Goal: Entertainment & Leisure: Browse casually

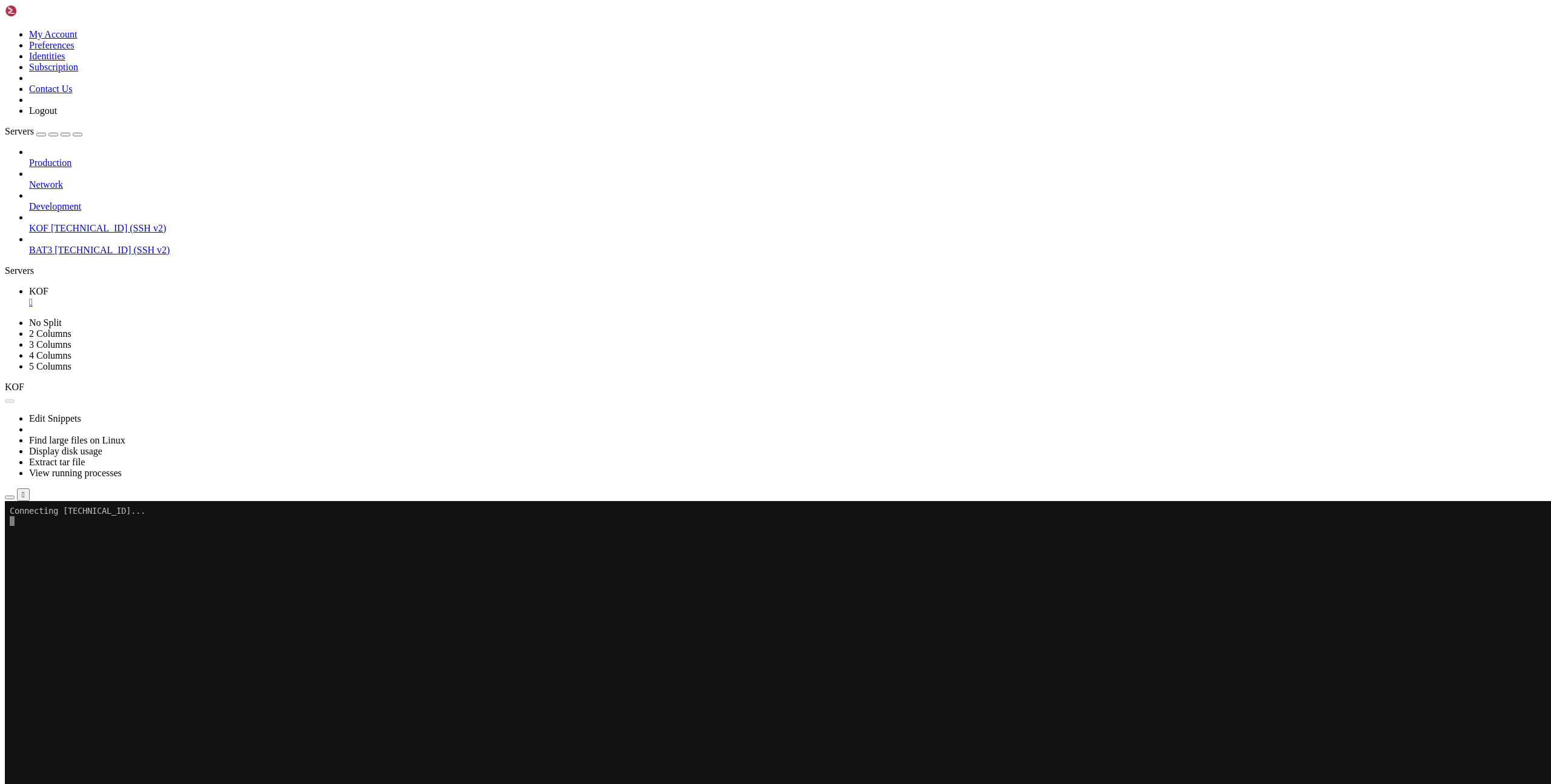
scroll to position [464, 0]
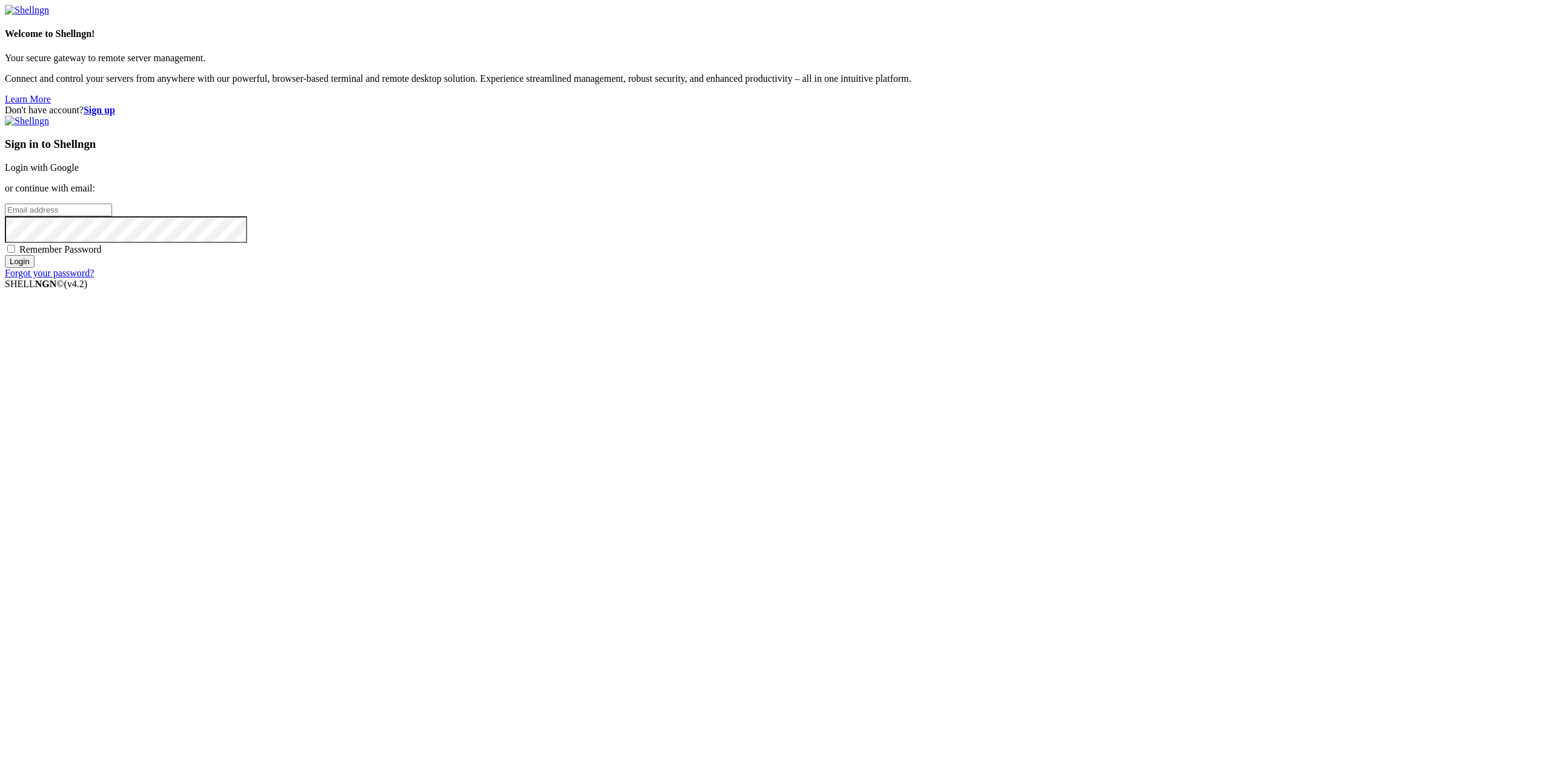
type input "gcoindreau@yahoo.com"
click at [35, 268] on input "Login" at bounding box center [20, 261] width 30 height 13
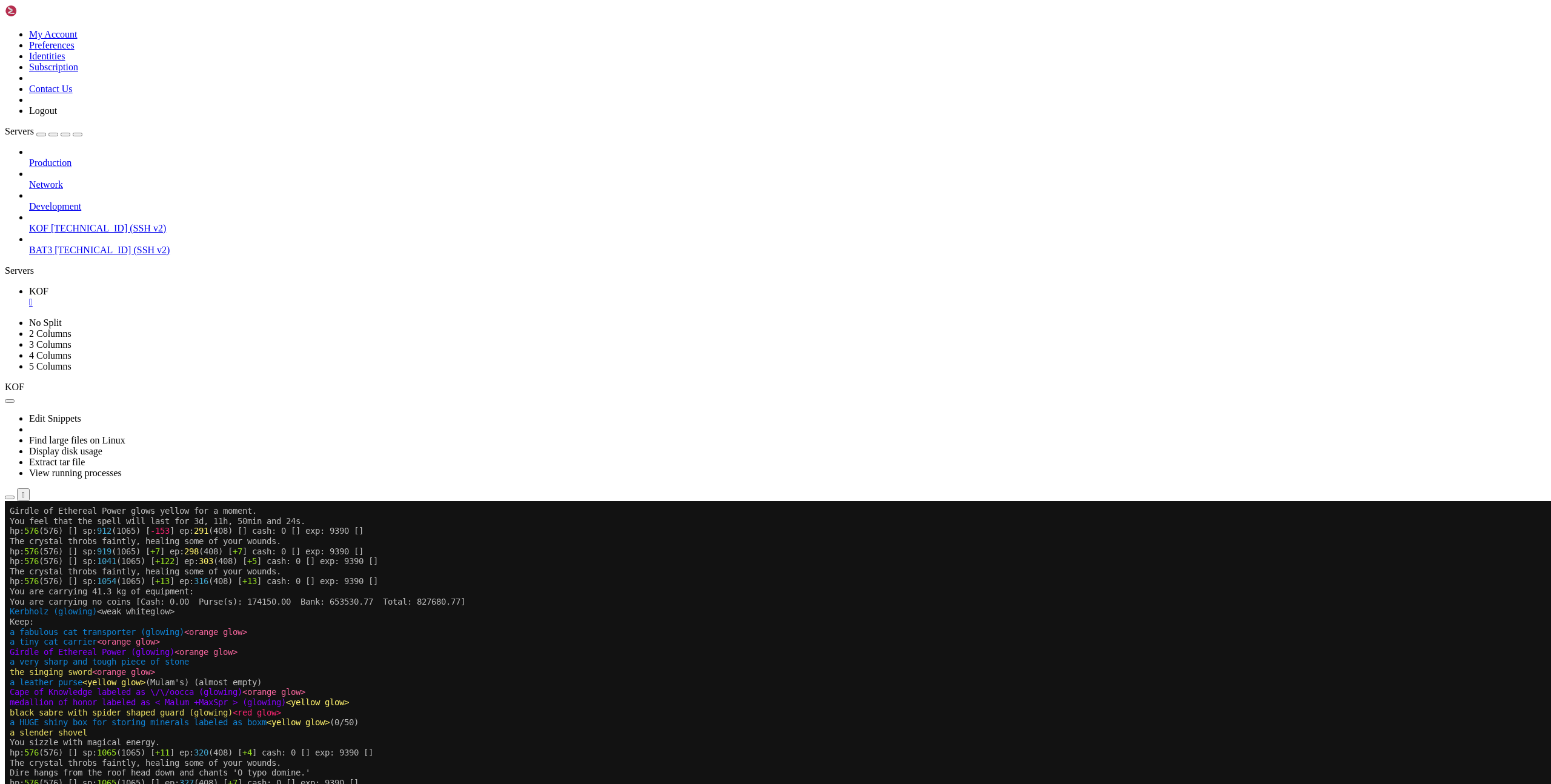
scroll to position [625, 0]
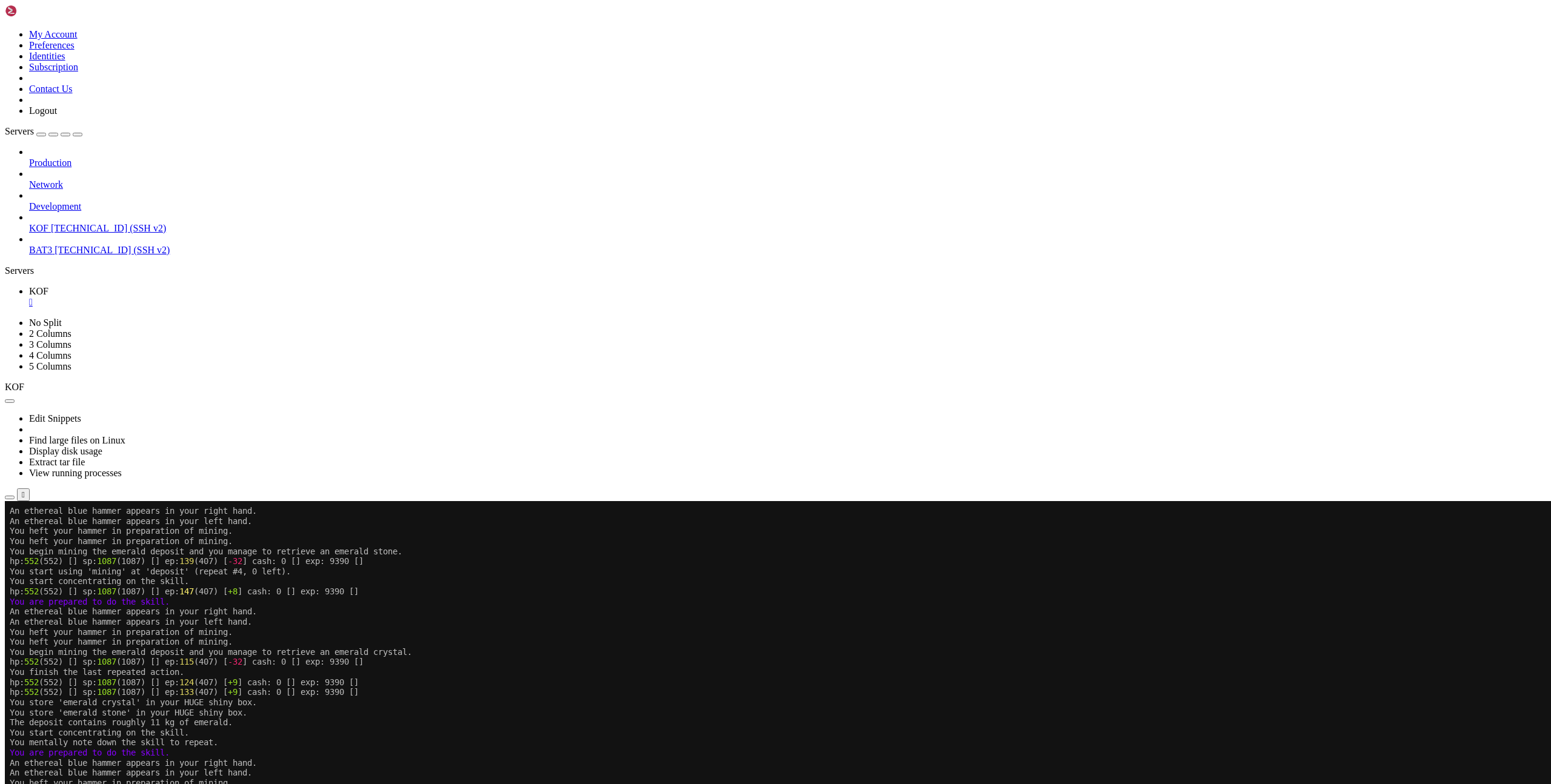
click at [456, 776] on x-row "An ethereal blue hammer appears in your left hand." at bounding box center [703, 773] width 1388 height 10
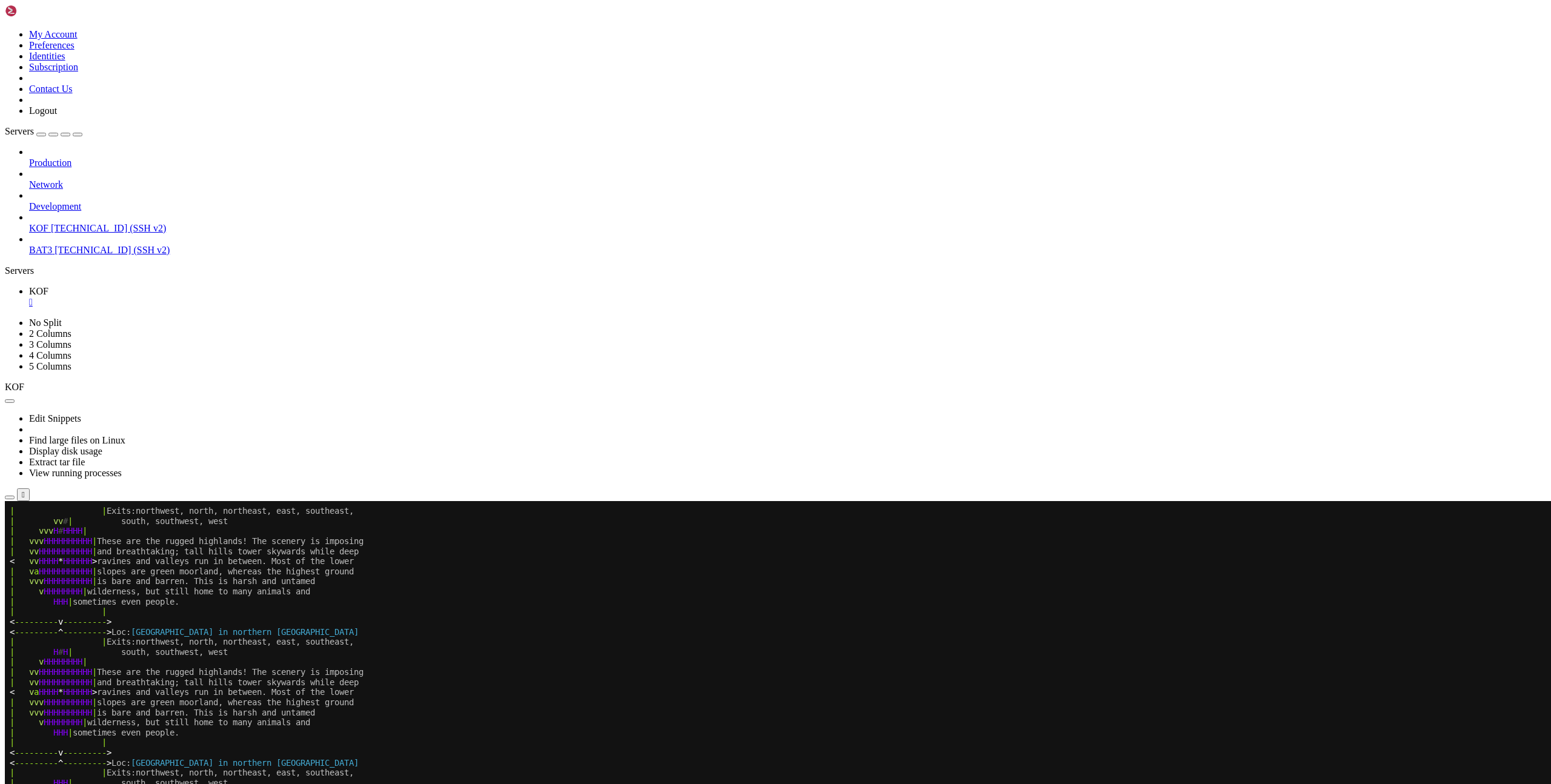
click at [697, 592] on x-row "| v HHHHHHHH | wilderness, but still home to many animals and" at bounding box center [703, 592] width 1388 height 10
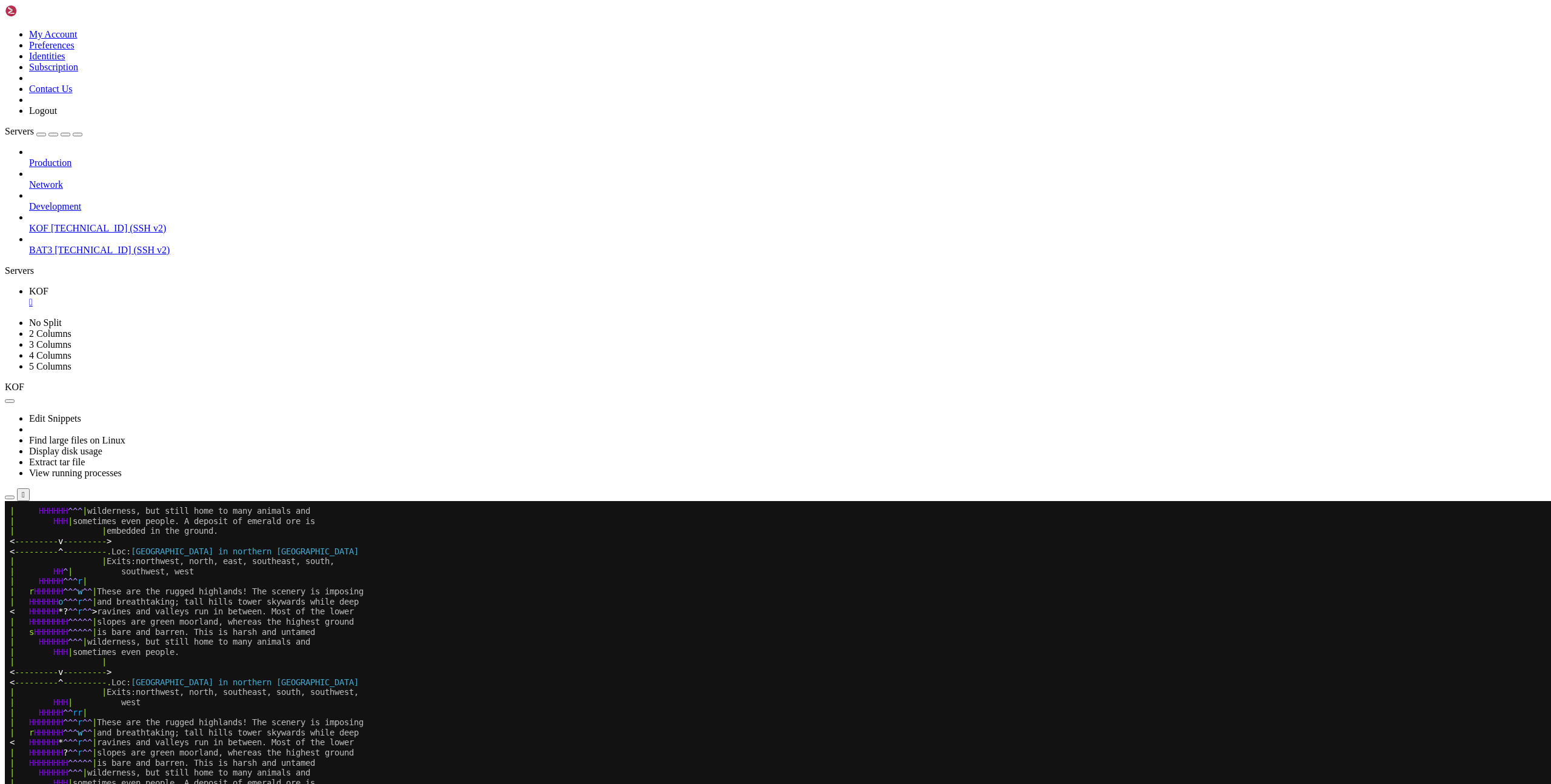
scroll to position [625, 0]
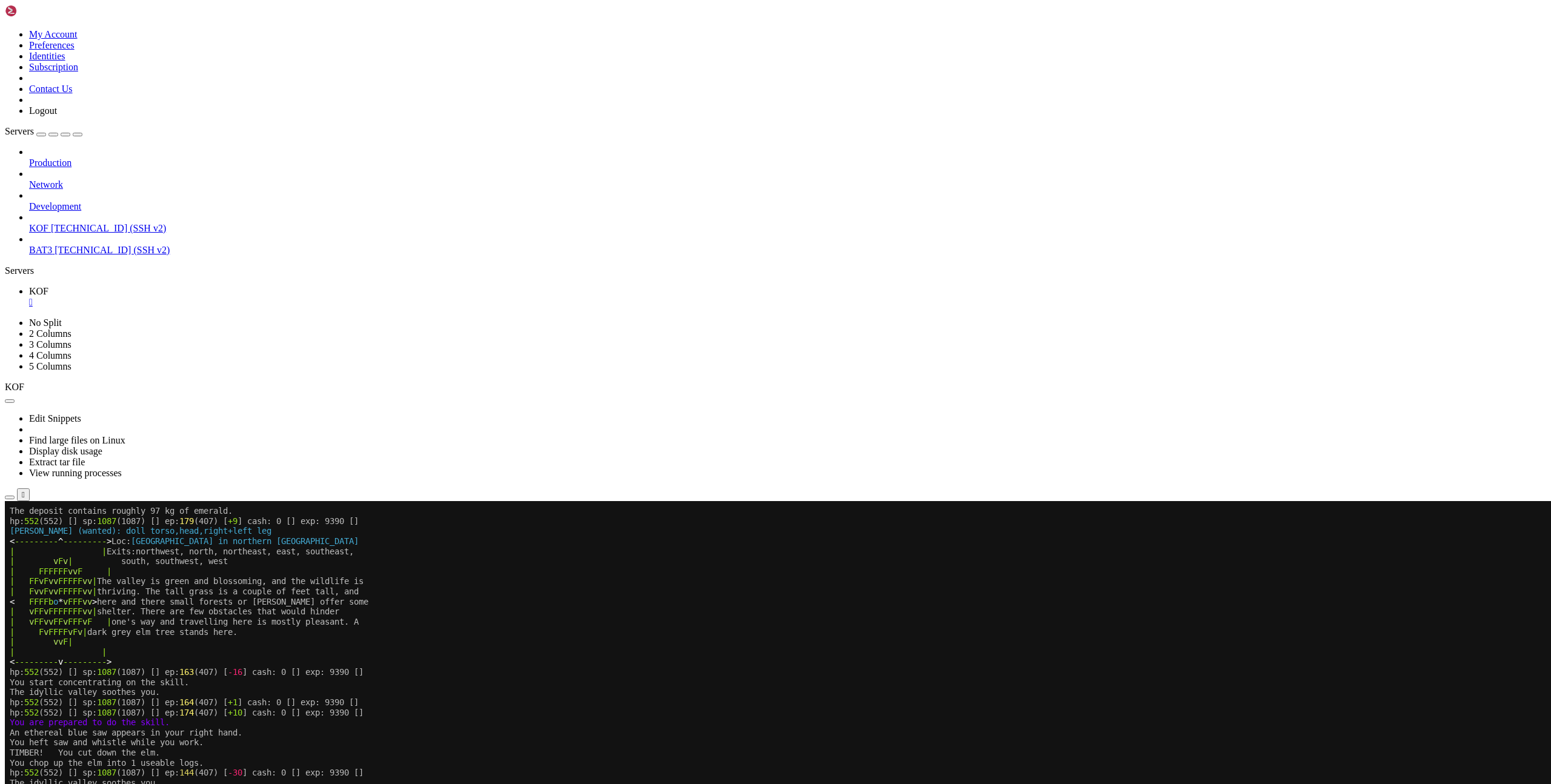
click at [641, 763] on x-row "You chop up the elm into 1 useable logs." at bounding box center [703, 763] width 1388 height 10
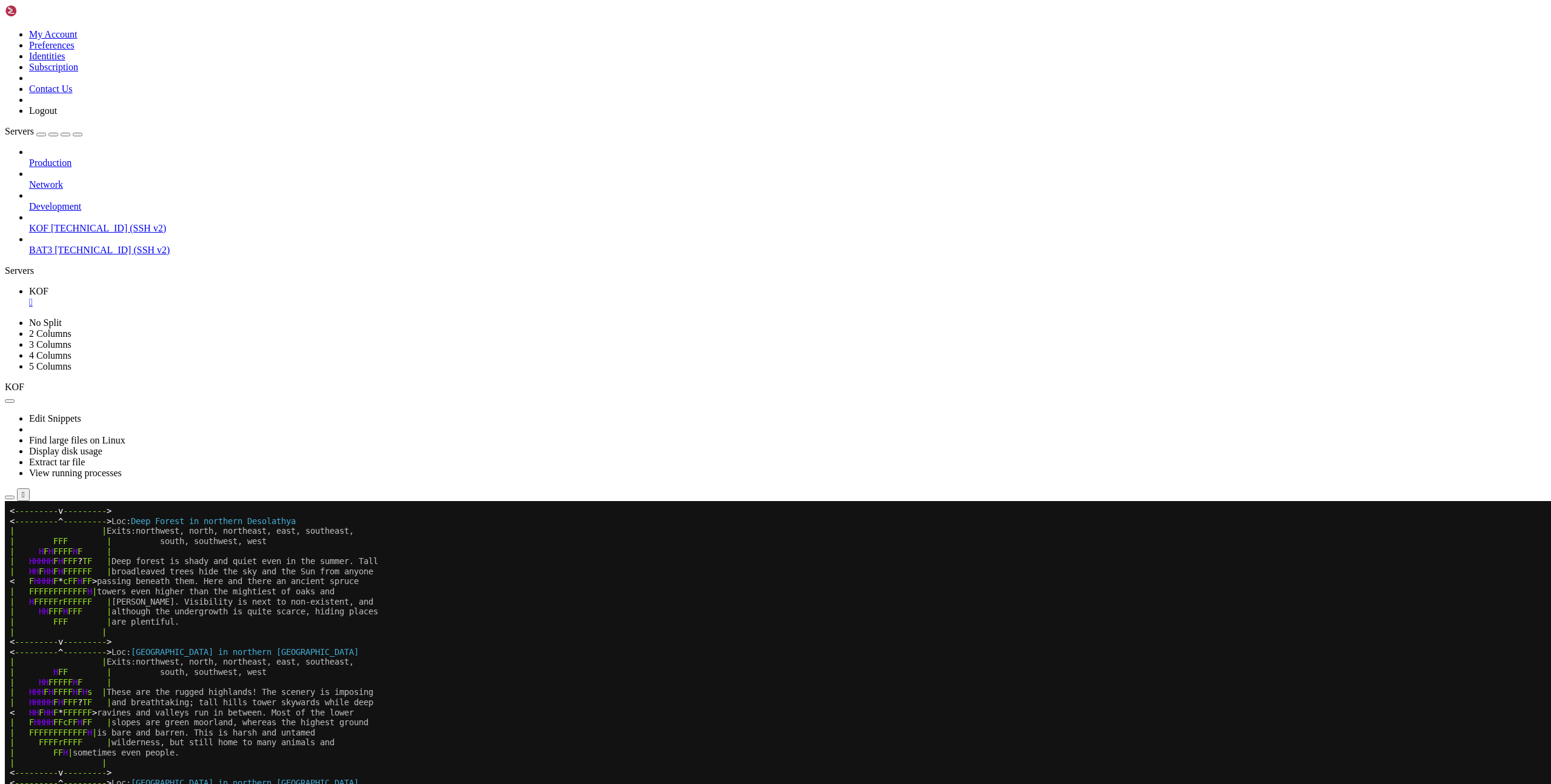
scroll to position [625, 0]
